Goal: Navigation & Orientation: Find specific page/section

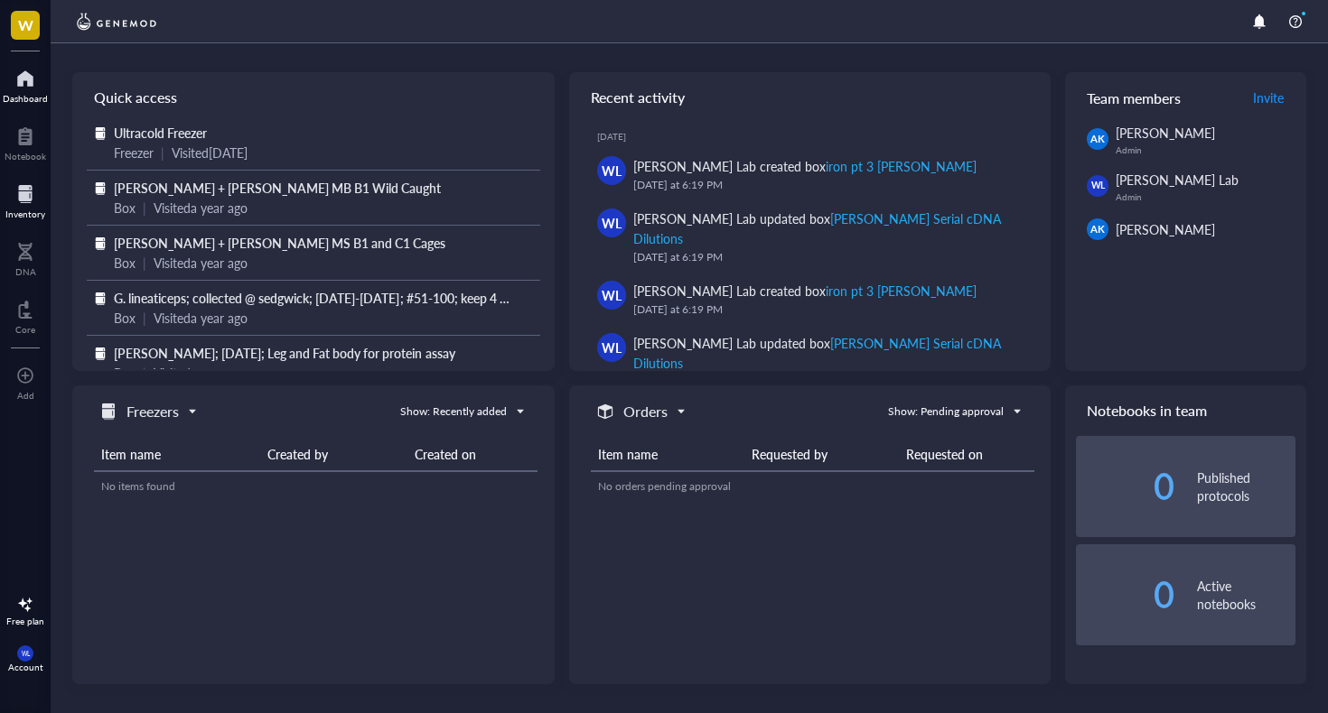
click at [23, 198] on div at bounding box center [25, 194] width 40 height 29
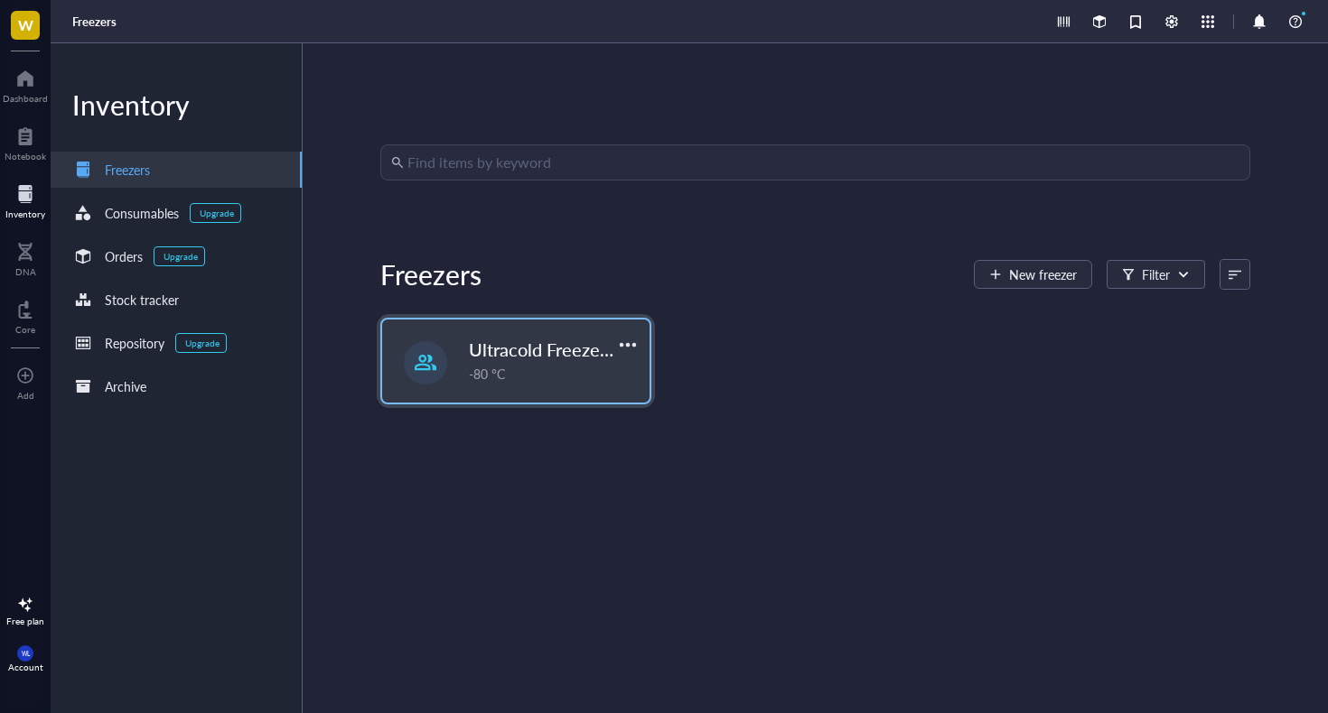
click at [461, 376] on div "Ultracold Freezer Fall 2025 -80 °C" at bounding box center [515, 361] width 267 height 83
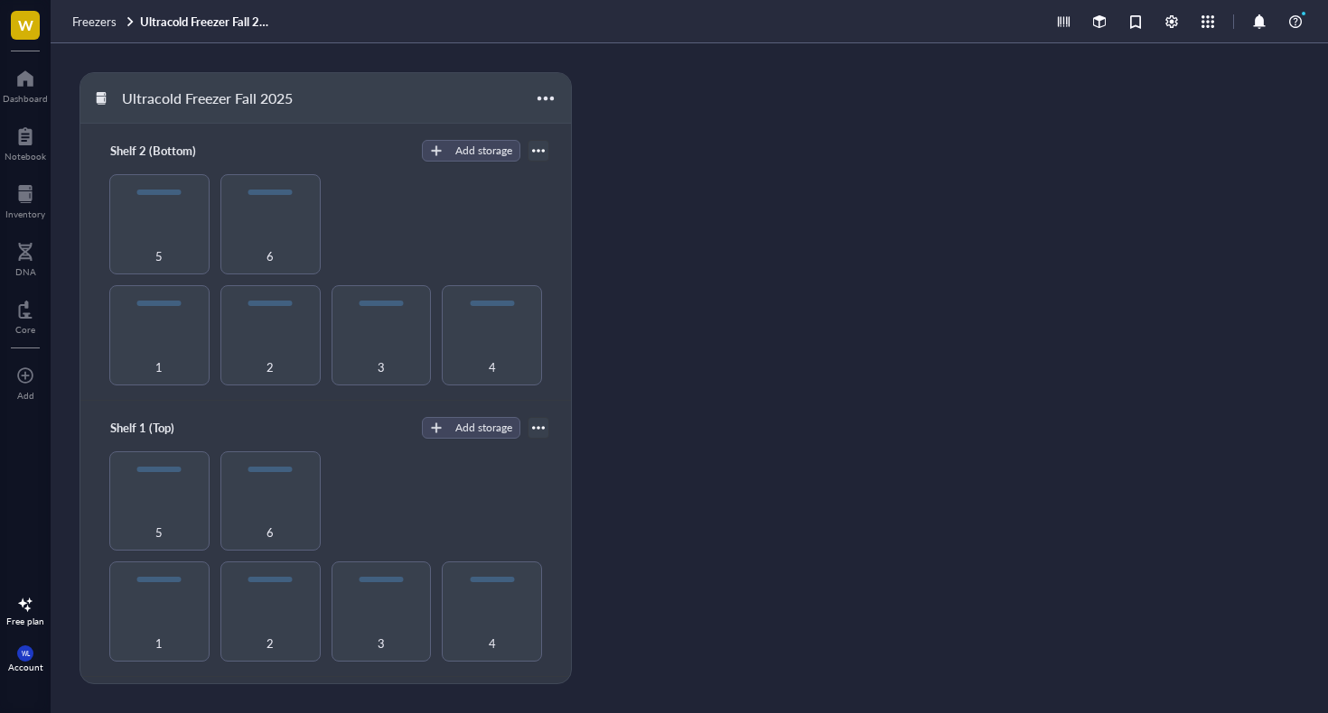
click at [685, 297] on div "Ultracold Freezer Fall 2025 Shelf 2 (Bottom) Add storage 1 2 3 4 5 6 Shelf 1 (T…" at bounding box center [689, 378] width 1277 height 670
click at [156, 578] on div at bounding box center [159, 580] width 44 height 5
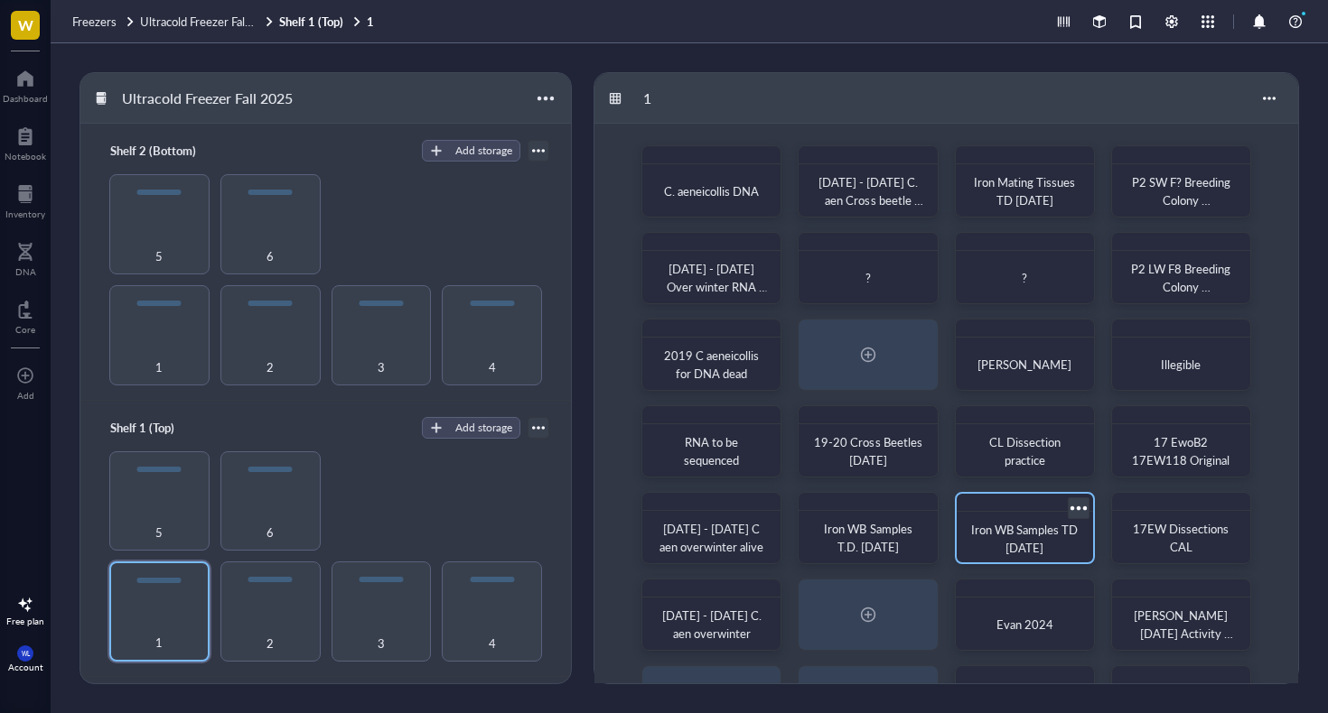
scroll to position [20, 0]
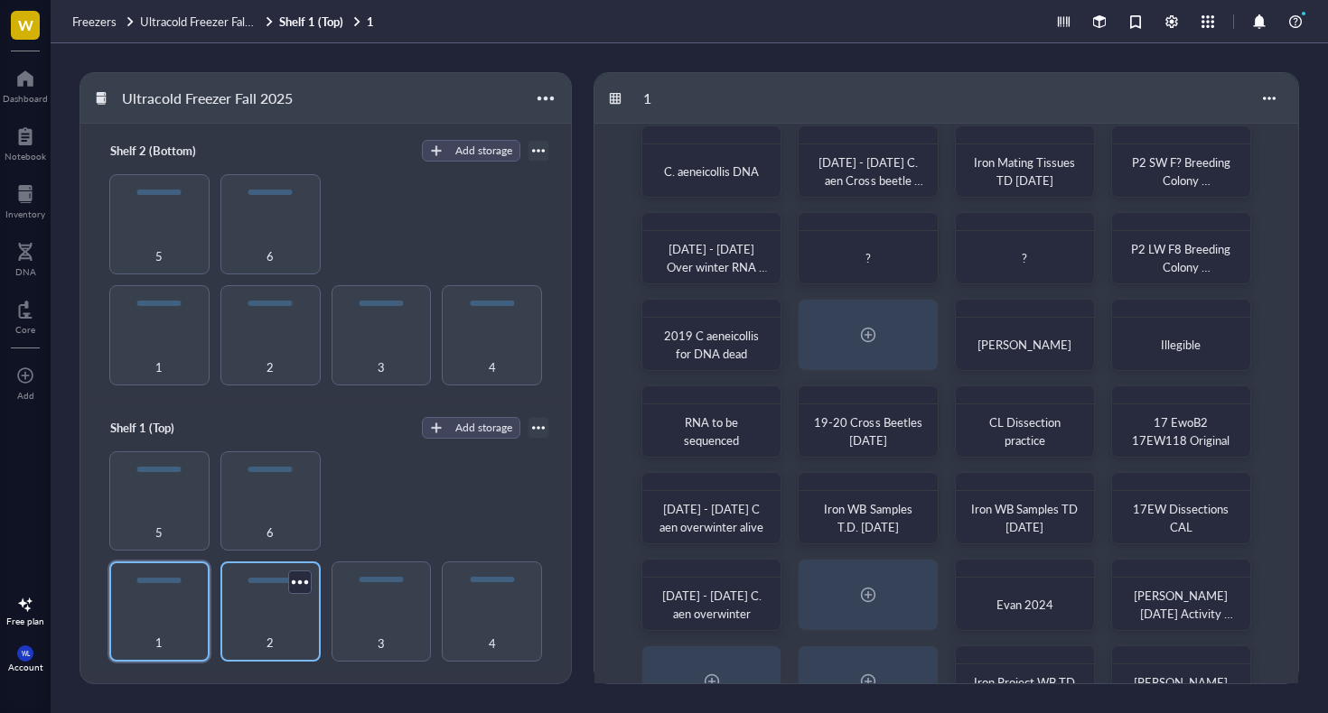
click at [281, 620] on div "2" at bounding box center [270, 633] width 82 height 40
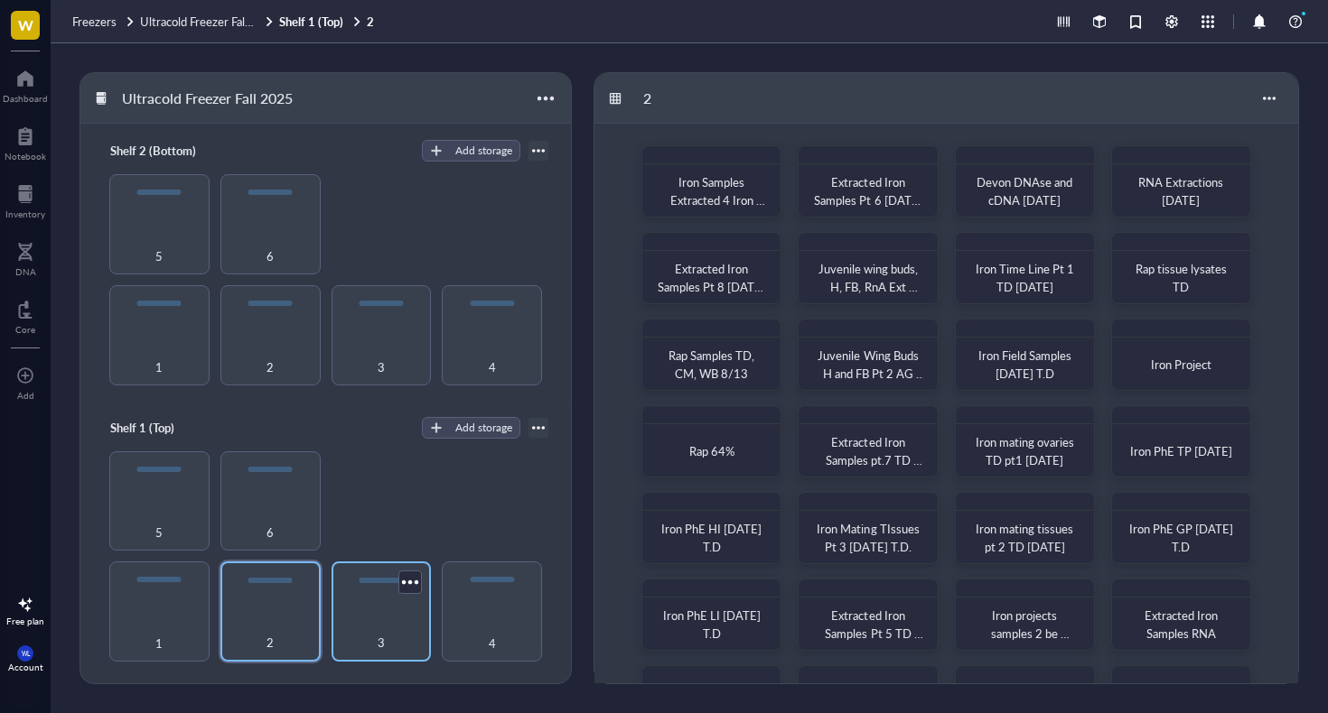
click at [389, 620] on div "3" at bounding box center [381, 633] width 82 height 40
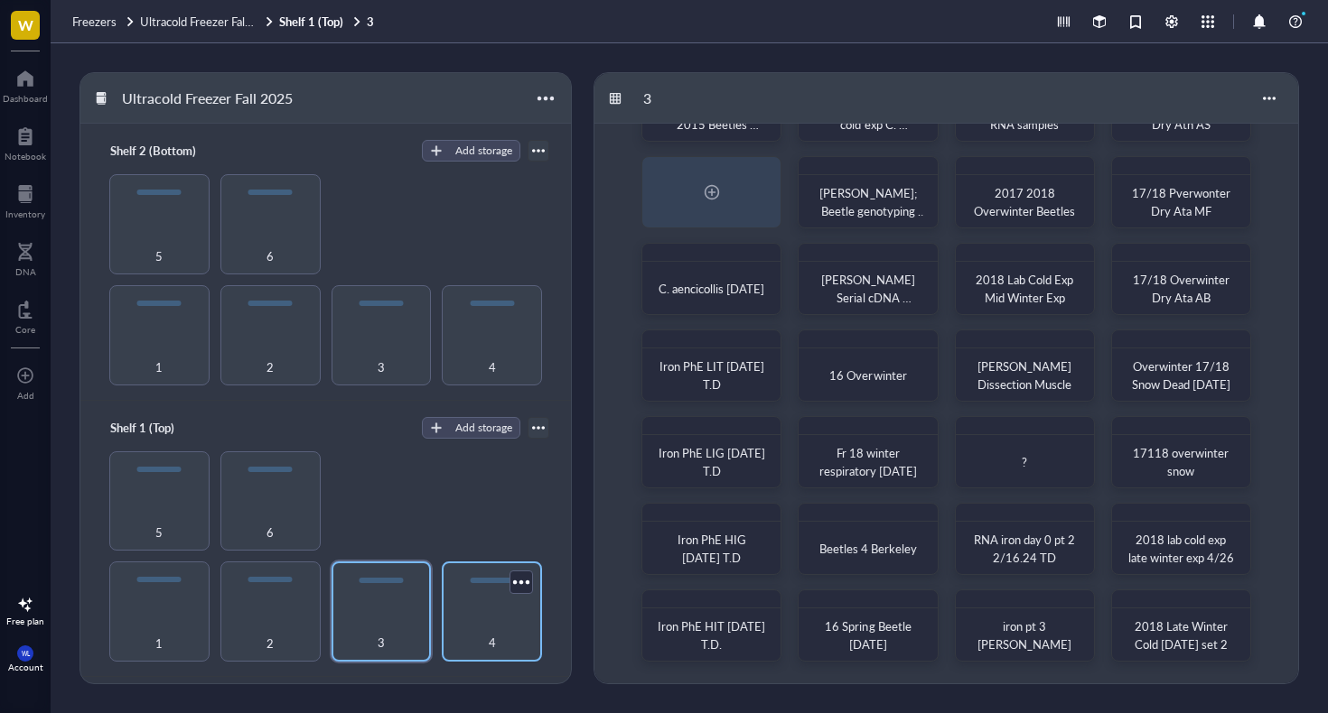
click at [484, 613] on div "4" at bounding box center [492, 633] width 82 height 40
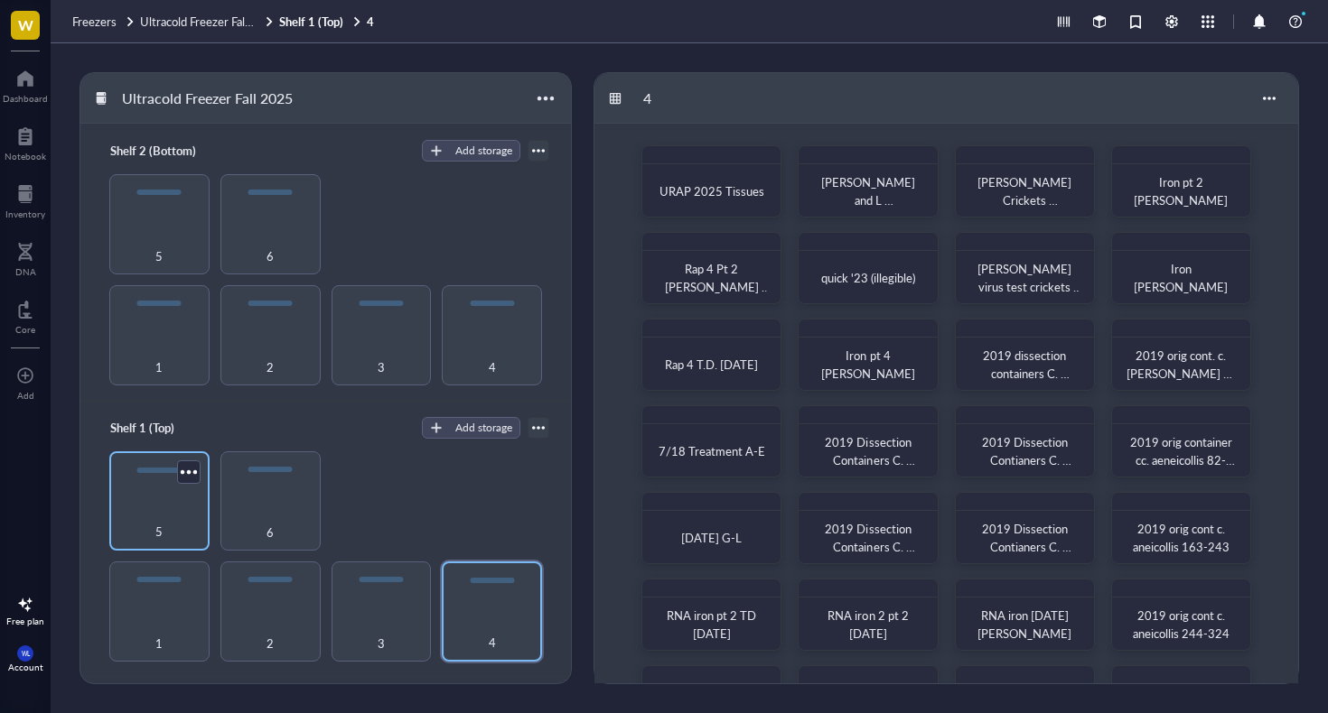
click at [158, 511] on div "5" at bounding box center [159, 522] width 82 height 40
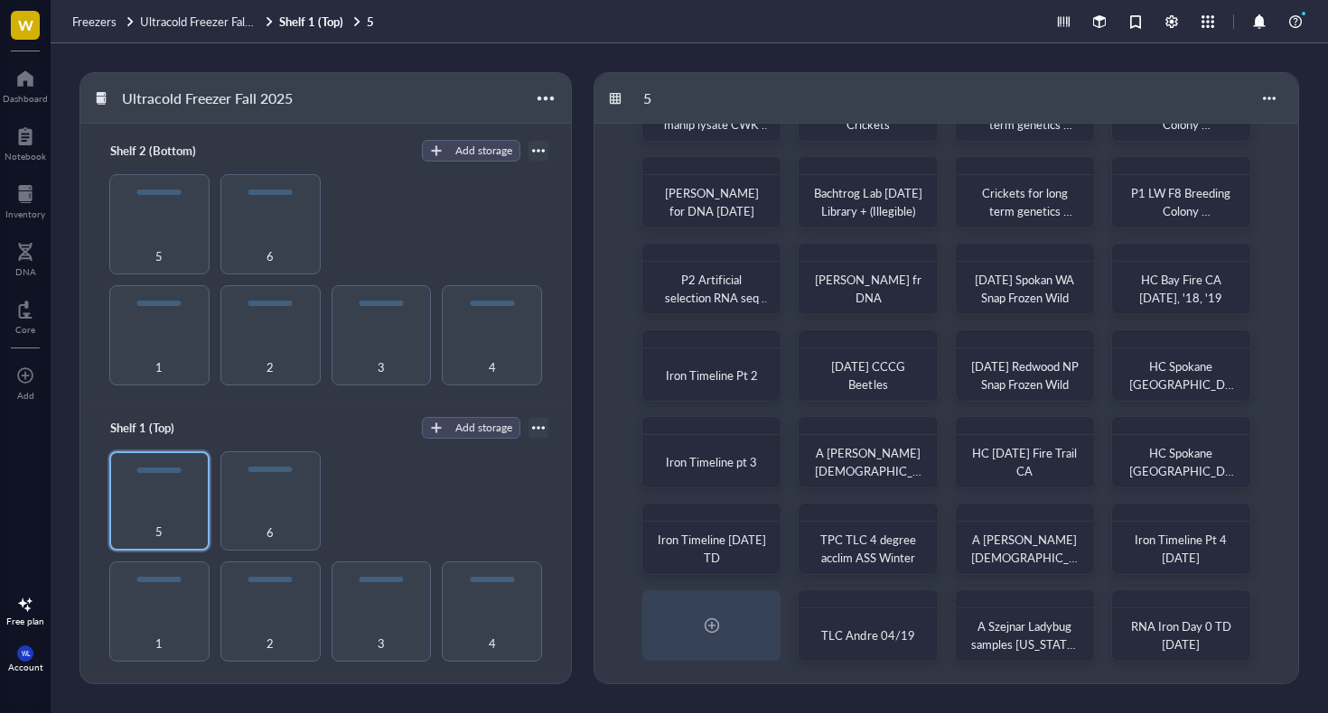
scroll to position [76, 0]
click at [261, 521] on div "6" at bounding box center [270, 522] width 82 height 40
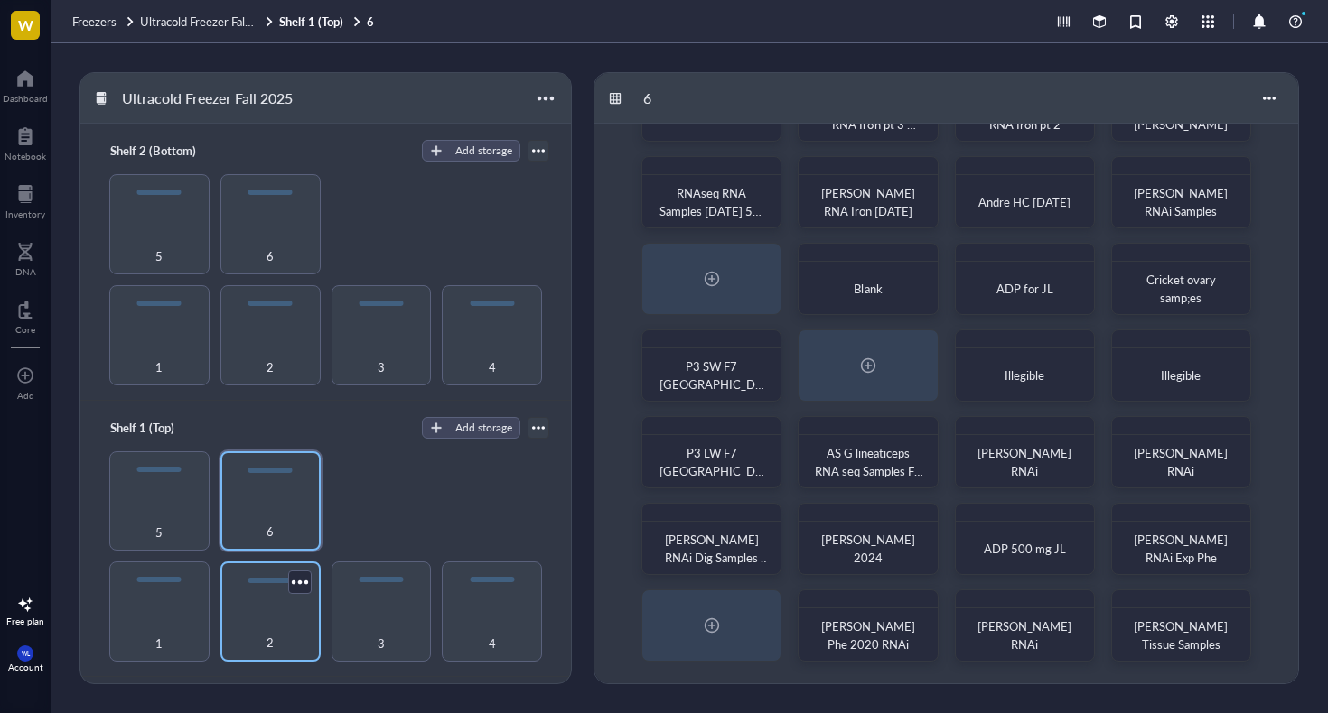
click at [257, 619] on div "2" at bounding box center [270, 633] width 82 height 40
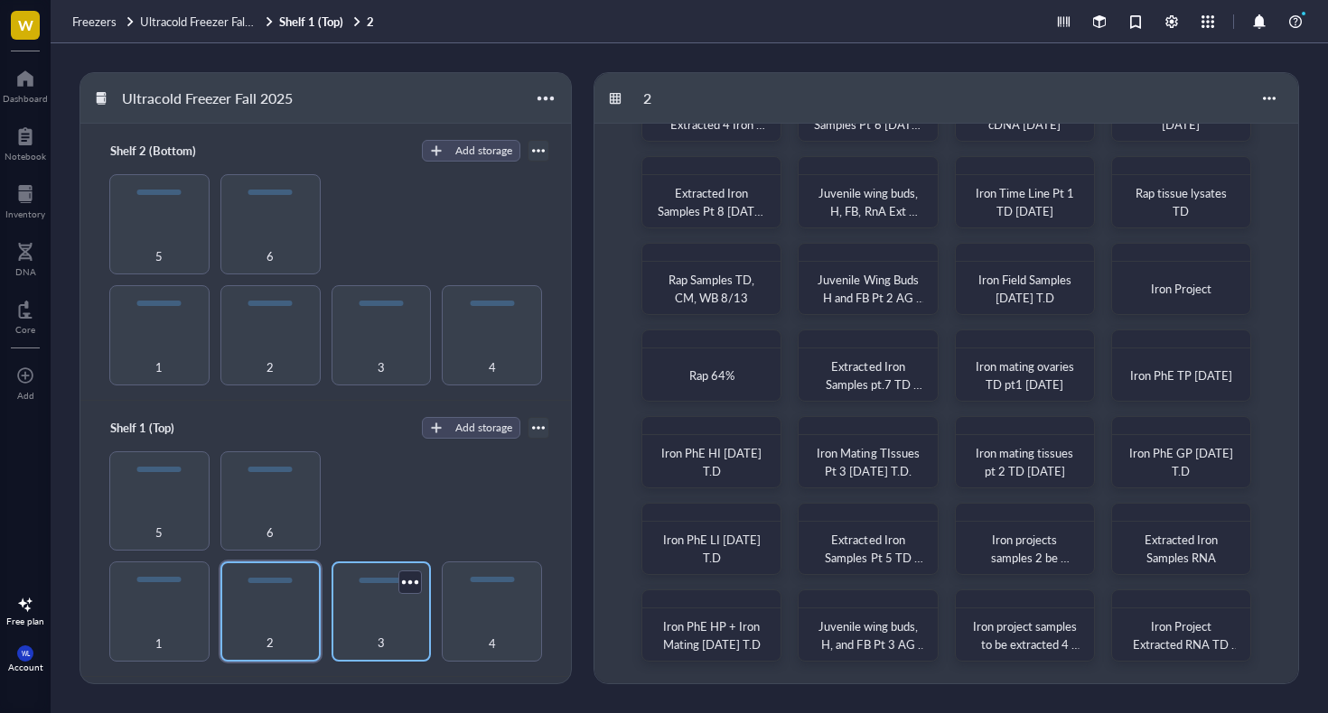
click at [386, 613] on div "3" at bounding box center [381, 633] width 82 height 40
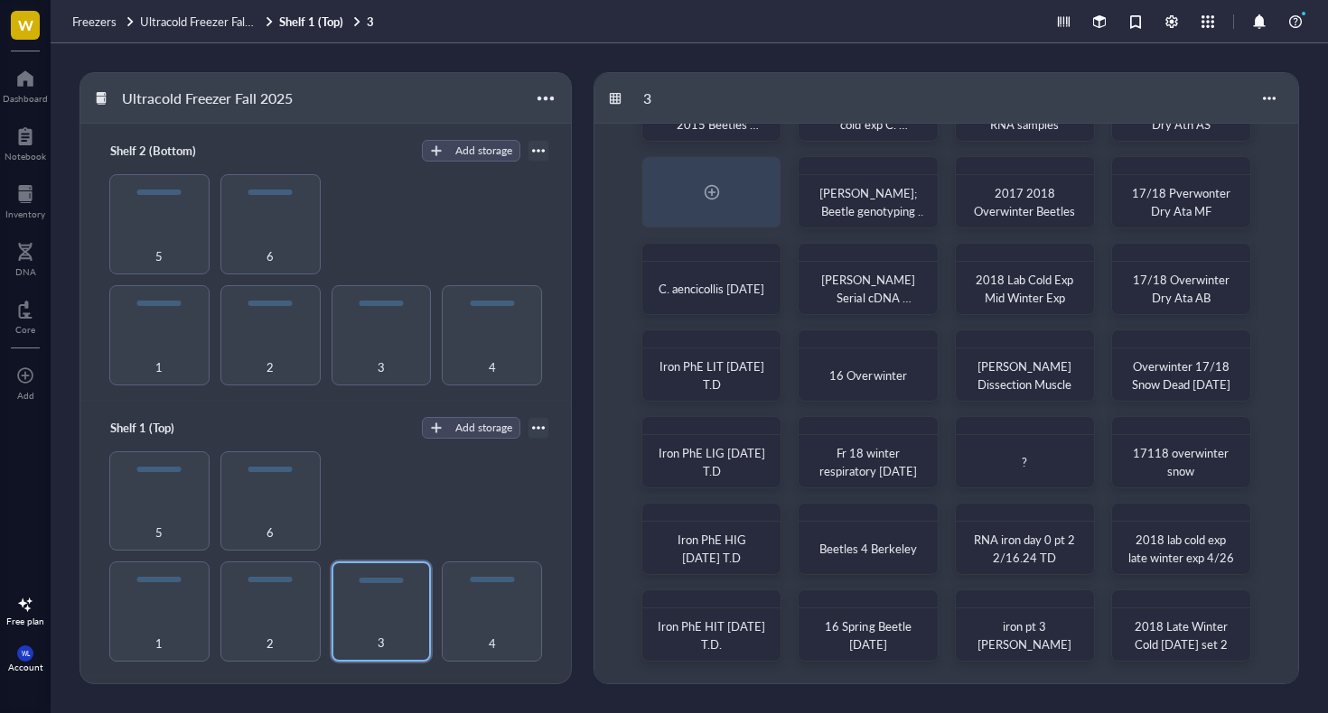
scroll to position [76, 0]
click at [468, 603] on div "4" at bounding box center [492, 612] width 100 height 100
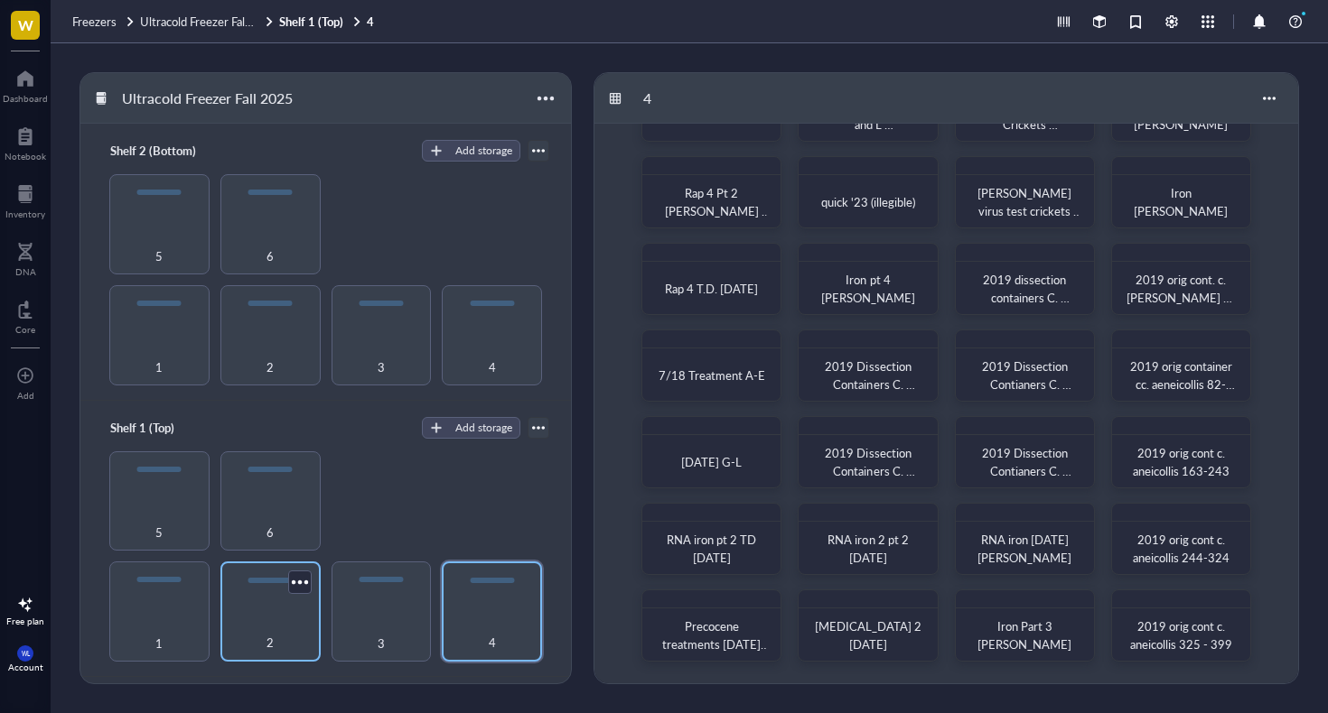
scroll to position [76, 0]
click at [271, 601] on div "2" at bounding box center [270, 612] width 100 height 100
